Goal: Transaction & Acquisition: Purchase product/service

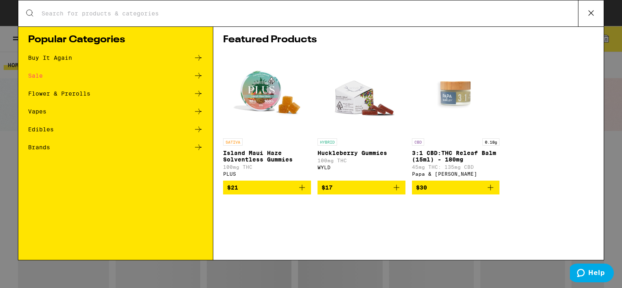
click at [591, 7] on icon at bounding box center [591, 13] width 12 height 12
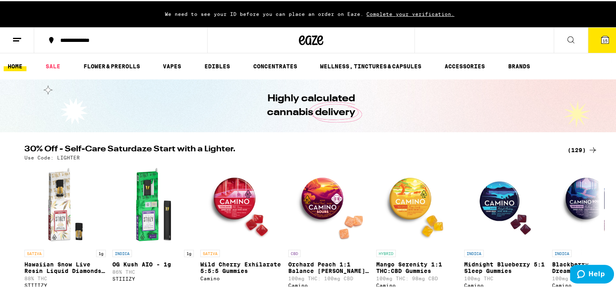
click at [595, 43] on button "15" at bounding box center [605, 38] width 34 height 25
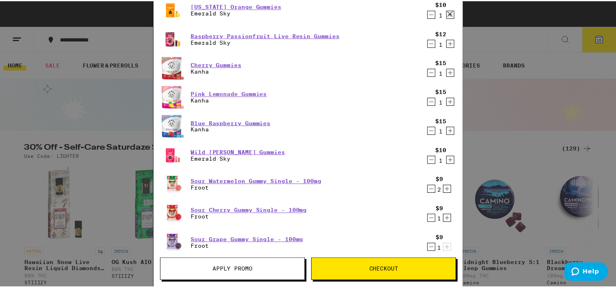
scroll to position [81, 0]
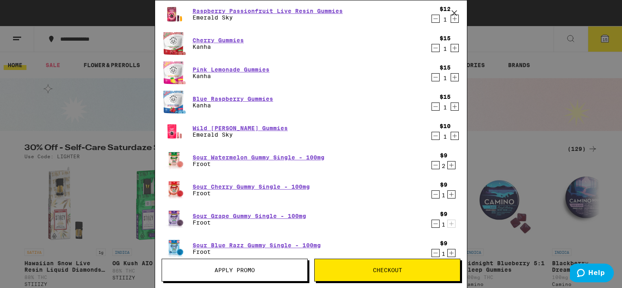
click at [432, 167] on icon "Decrement" at bounding box center [435, 165] width 7 height 10
click at [397, 269] on span "Checkout" at bounding box center [387, 270] width 29 height 6
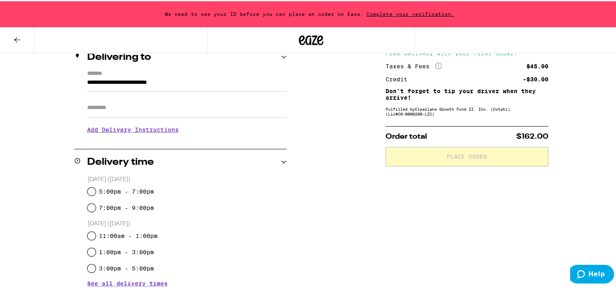
scroll to position [122, 0]
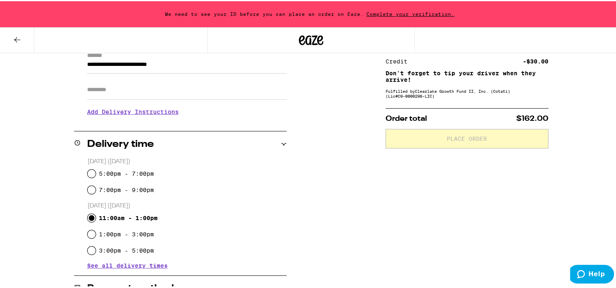
click at [90, 218] on input "11:00am - 1:00pm" at bounding box center [92, 217] width 8 height 8
radio input "true"
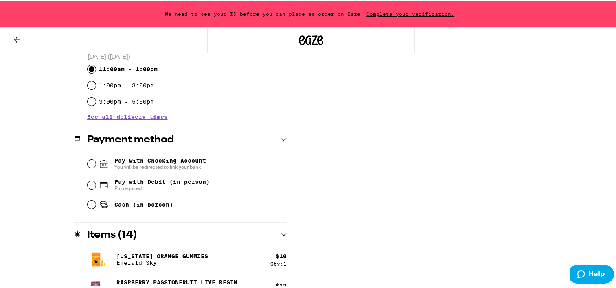
scroll to position [285, 0]
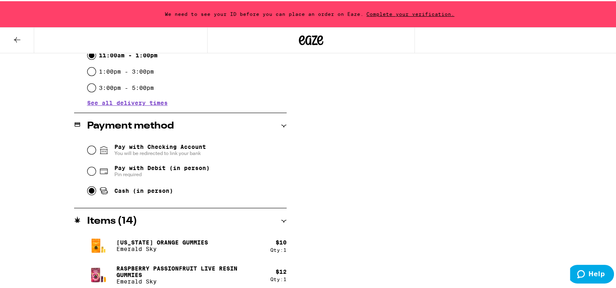
click at [88, 192] on input "Cash (in person)" at bounding box center [92, 190] width 8 height 8
radio input "true"
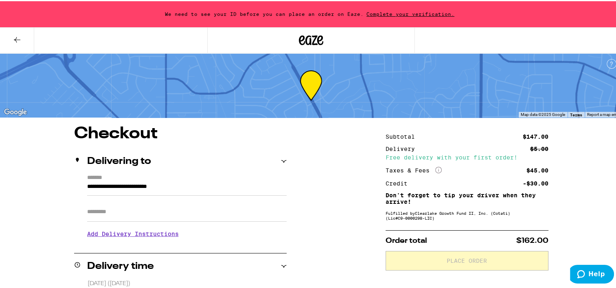
scroll to position [0, 0]
click at [138, 231] on h3 "Add Delivery Instructions" at bounding box center [186, 233] width 199 height 19
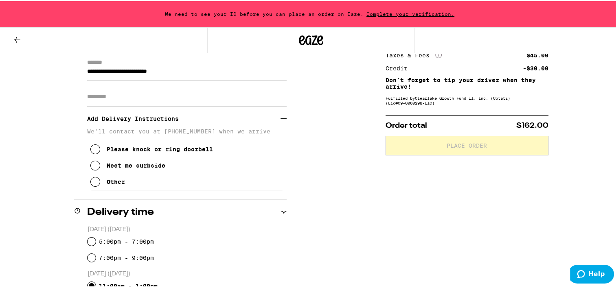
scroll to position [122, 0]
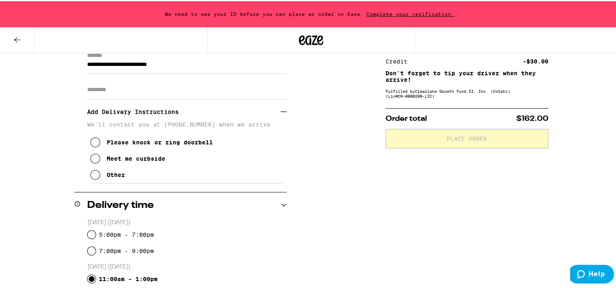
click at [97, 174] on button "Other" at bounding box center [107, 174] width 35 height 16
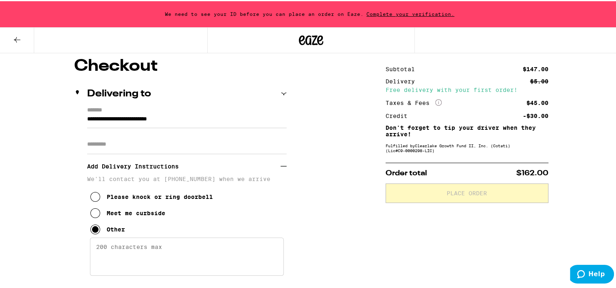
scroll to position [0, 0]
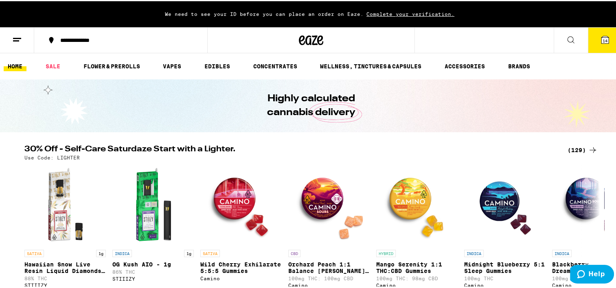
click at [396, 11] on span "Complete your verification." at bounding box center [411, 12] width 94 height 5
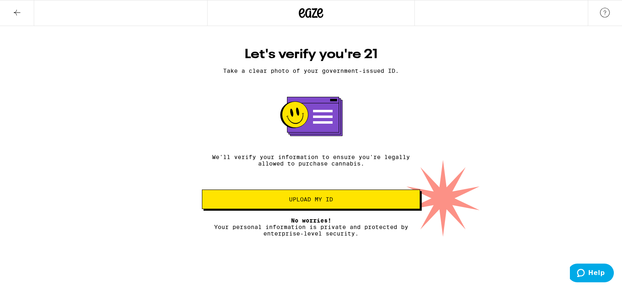
click at [311, 202] on span "Upload my ID" at bounding box center [311, 200] width 44 height 6
